Goal: Transaction & Acquisition: Purchase product/service

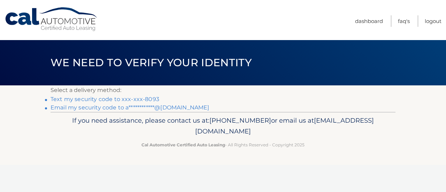
click at [151, 96] on link "Text my security code to xxx-xxx-8093" at bounding box center [105, 99] width 109 height 7
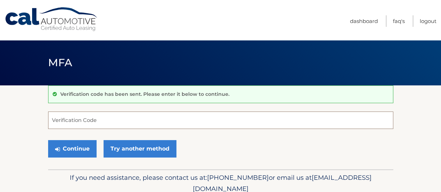
click at [127, 118] on input "Verification Code" at bounding box center [220, 120] width 345 height 17
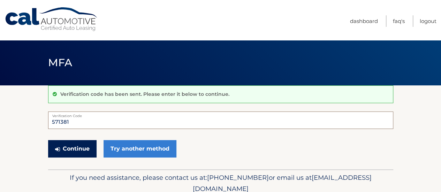
type input "571381"
click at [87, 145] on button "Continue" at bounding box center [72, 148] width 48 height 17
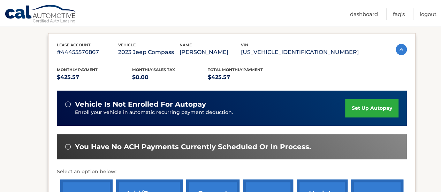
scroll to position [160, 0]
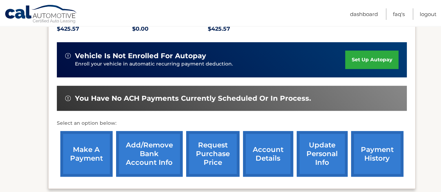
click at [87, 148] on link "make a payment" at bounding box center [86, 154] width 52 height 46
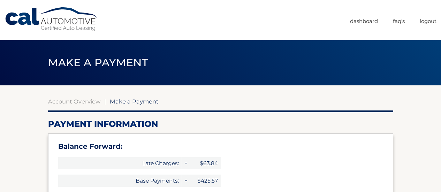
type input "914.98"
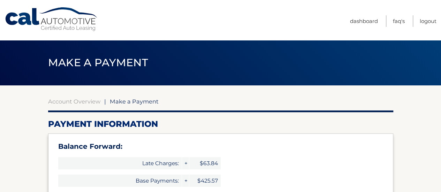
select select "NjBjY2I2M2ItZDdlZi00NTFkLTk4ODItZDBhMjczYmIxMDcz"
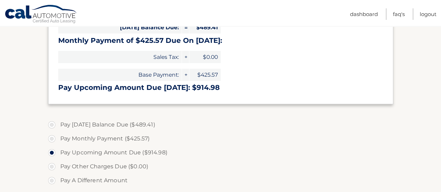
scroll to position [172, 0]
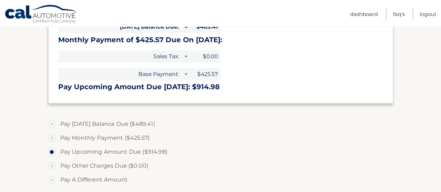
click at [78, 139] on label "Pay Monthly Payment ($425.57)" at bounding box center [220, 138] width 345 height 14
click at [58, 139] on input "Pay Monthly Payment ($425.57)" at bounding box center [54, 136] width 7 height 11
radio input "true"
type input "425.57"
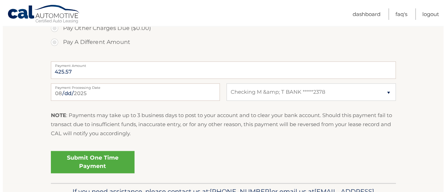
scroll to position [310, 0]
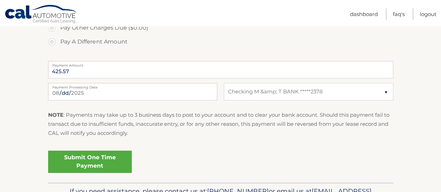
click at [88, 160] on link "Submit One Time Payment" at bounding box center [90, 162] width 84 height 22
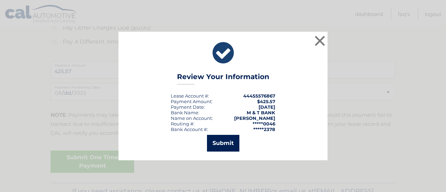
click at [222, 144] on button "Submit" at bounding box center [223, 143] width 32 height 17
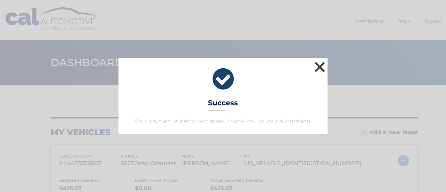
click at [319, 65] on button "×" at bounding box center [320, 67] width 14 height 14
